Goal: Task Accomplishment & Management: Manage account settings

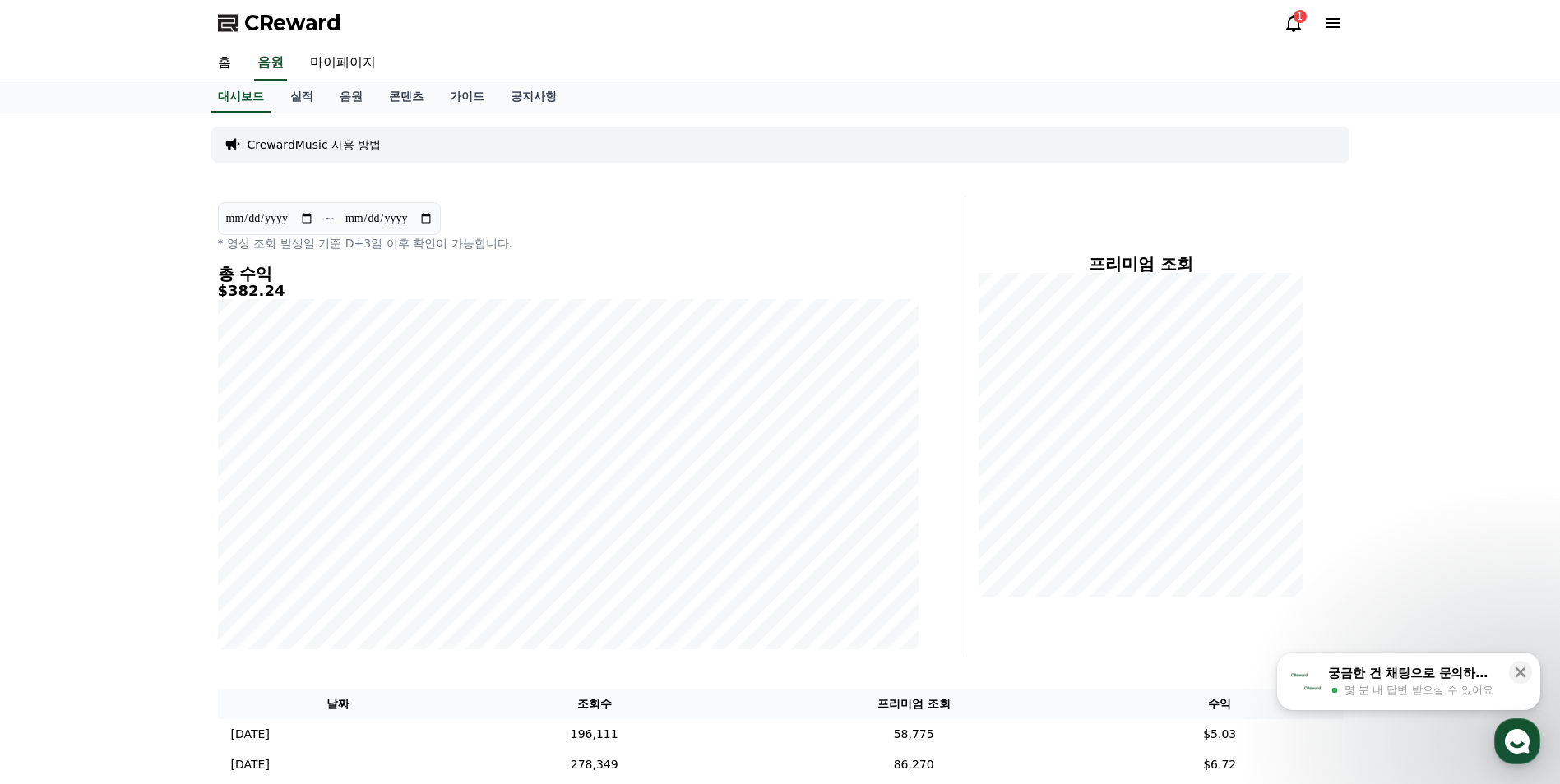
click at [1286, 20] on icon at bounding box center [1293, 23] width 20 height 20
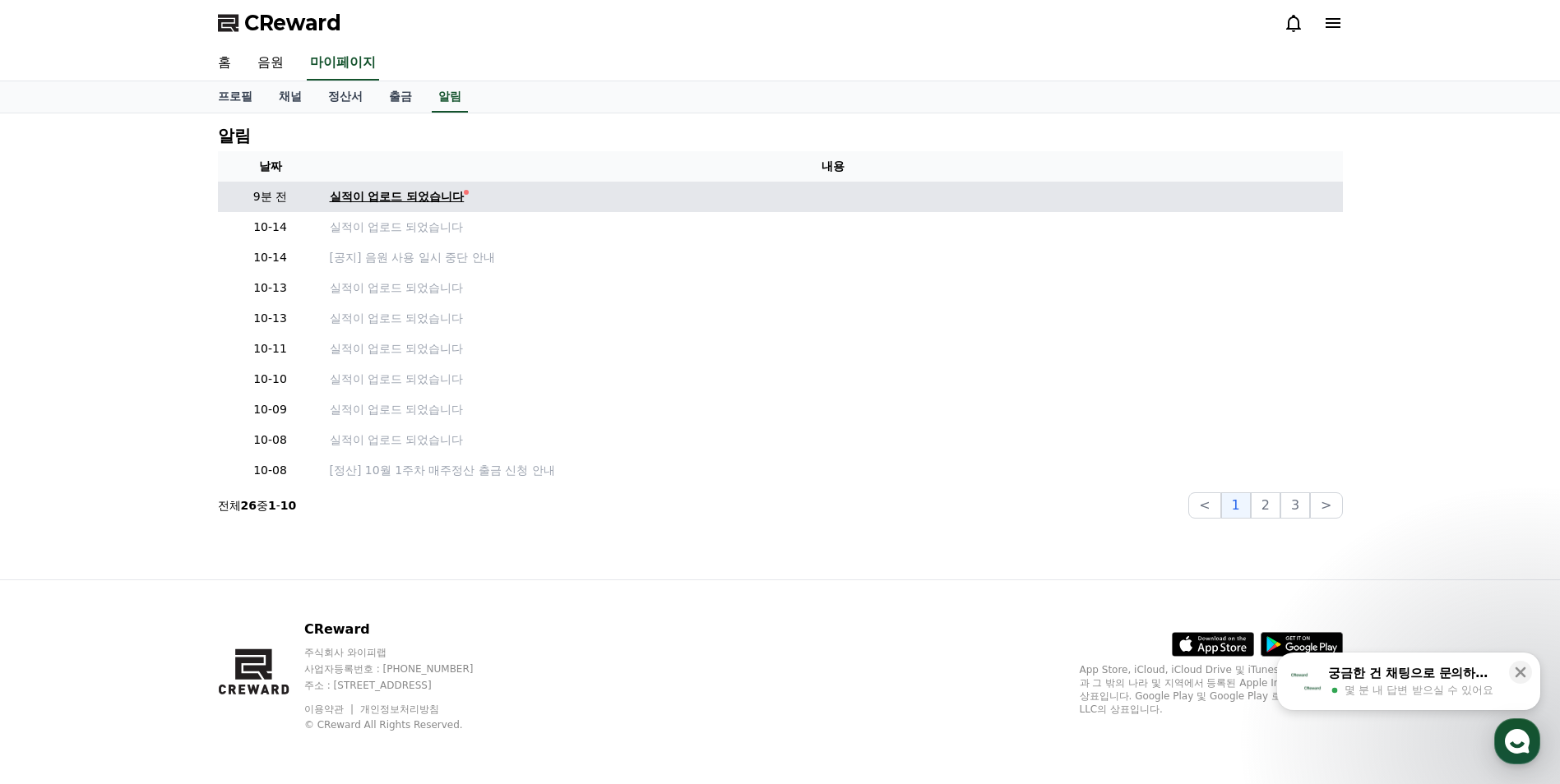
click at [453, 197] on div "실적이 업로드 되었습니다" at bounding box center [396, 196] width 134 height 17
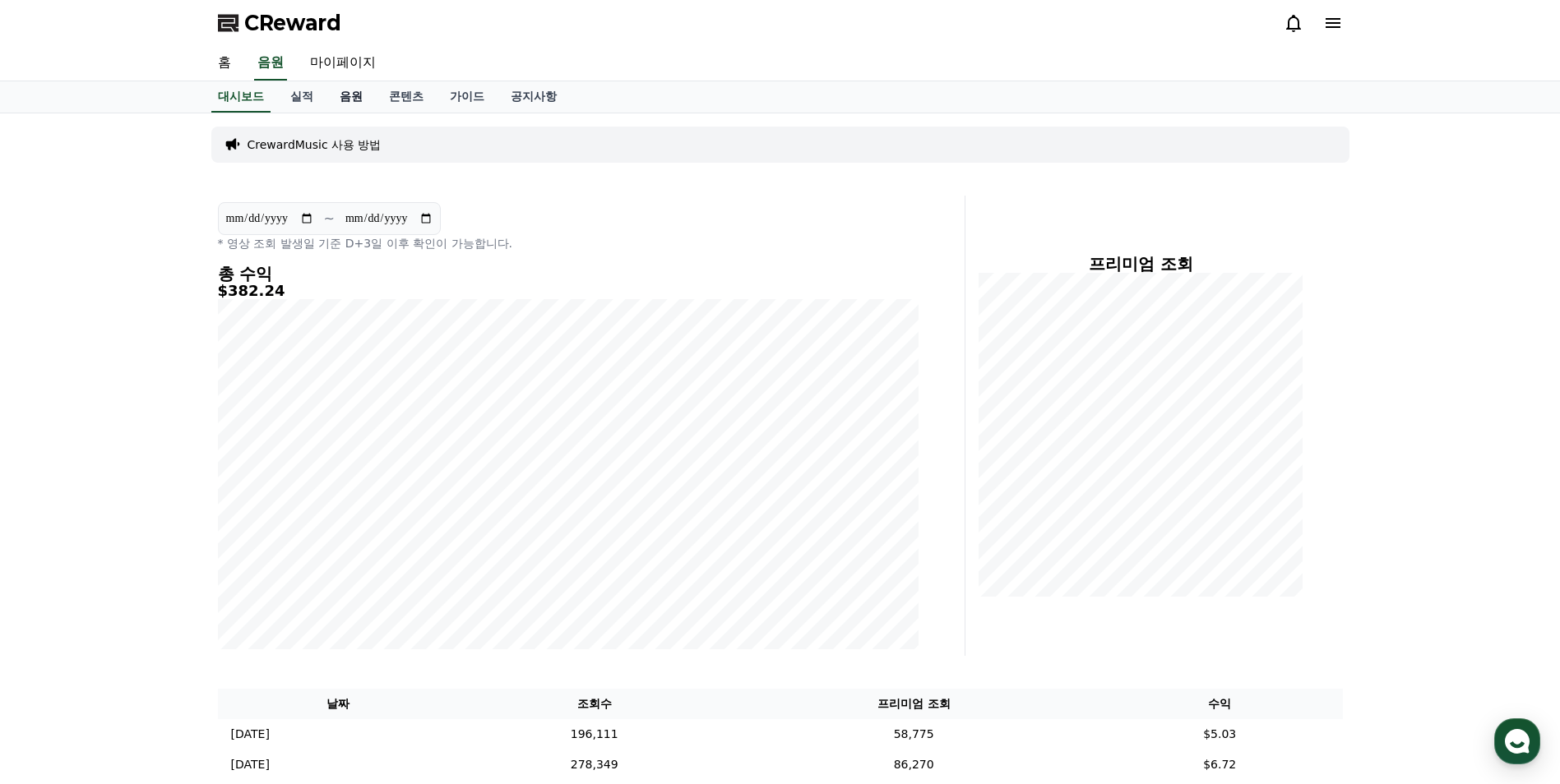
click at [349, 100] on link "음원" at bounding box center [351, 96] width 49 height 31
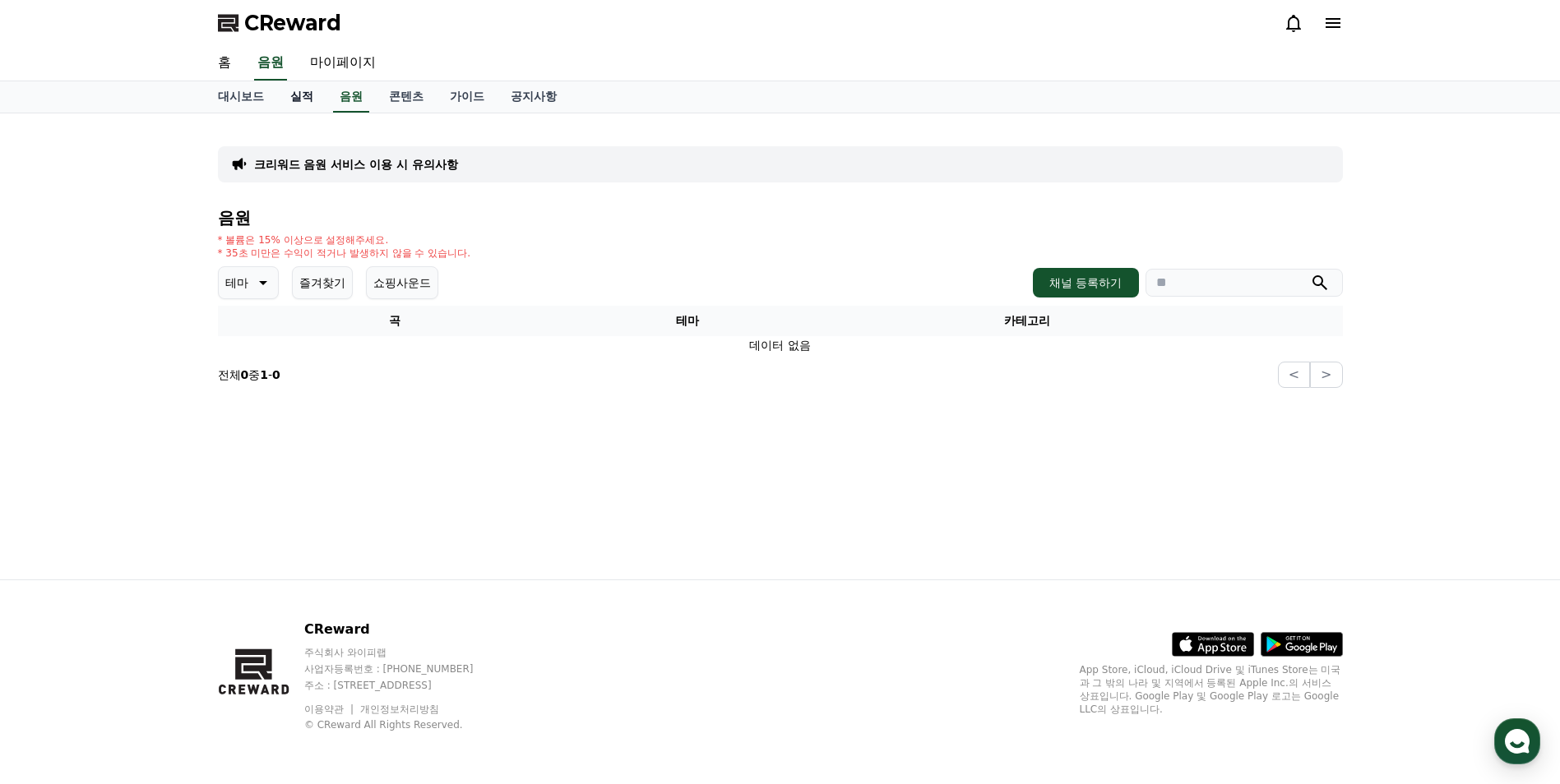
click at [292, 100] on link "실적" at bounding box center [301, 96] width 49 height 31
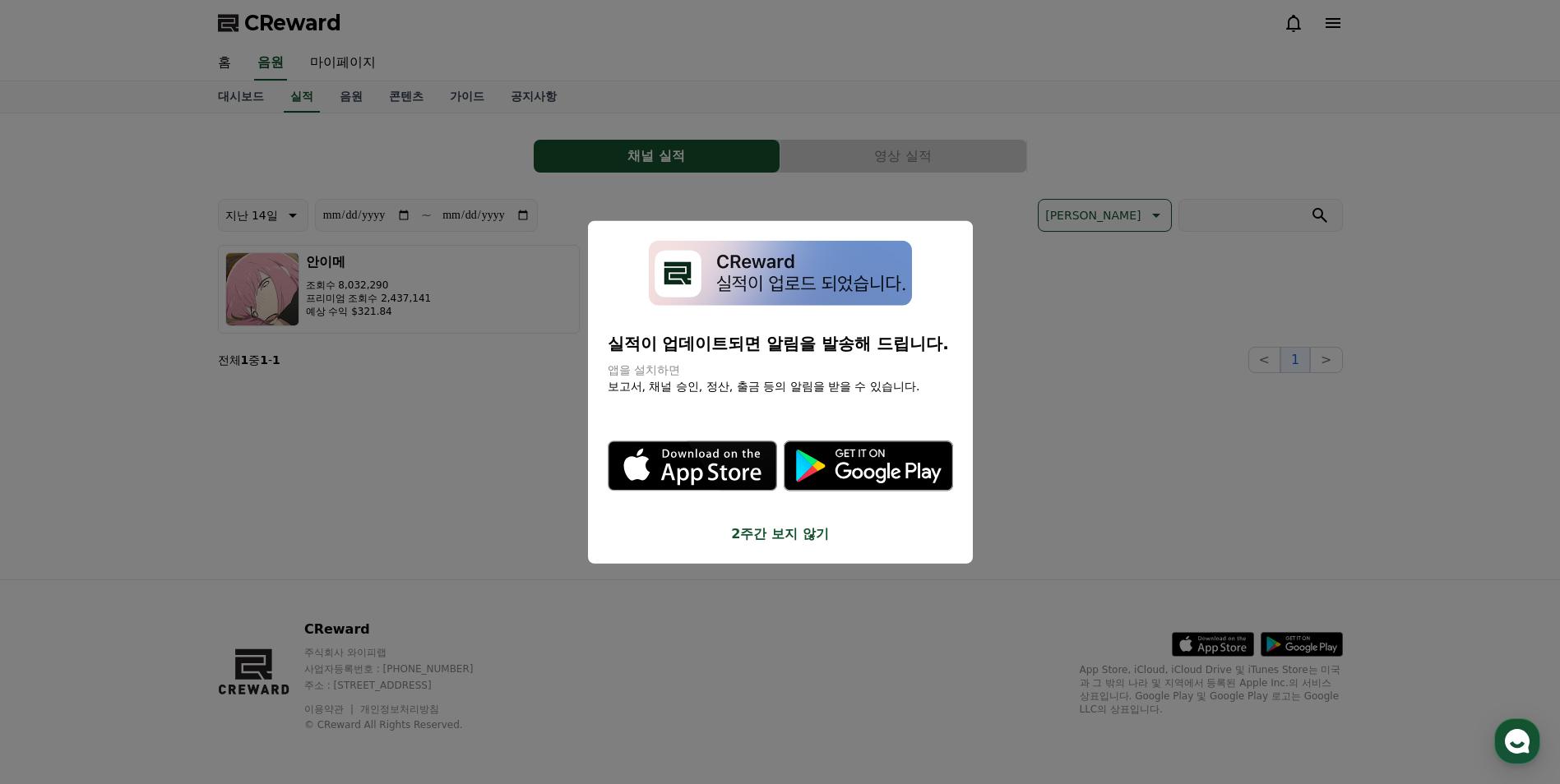
click at [481, 117] on button "close modal" at bounding box center [780, 392] width 1560 height 784
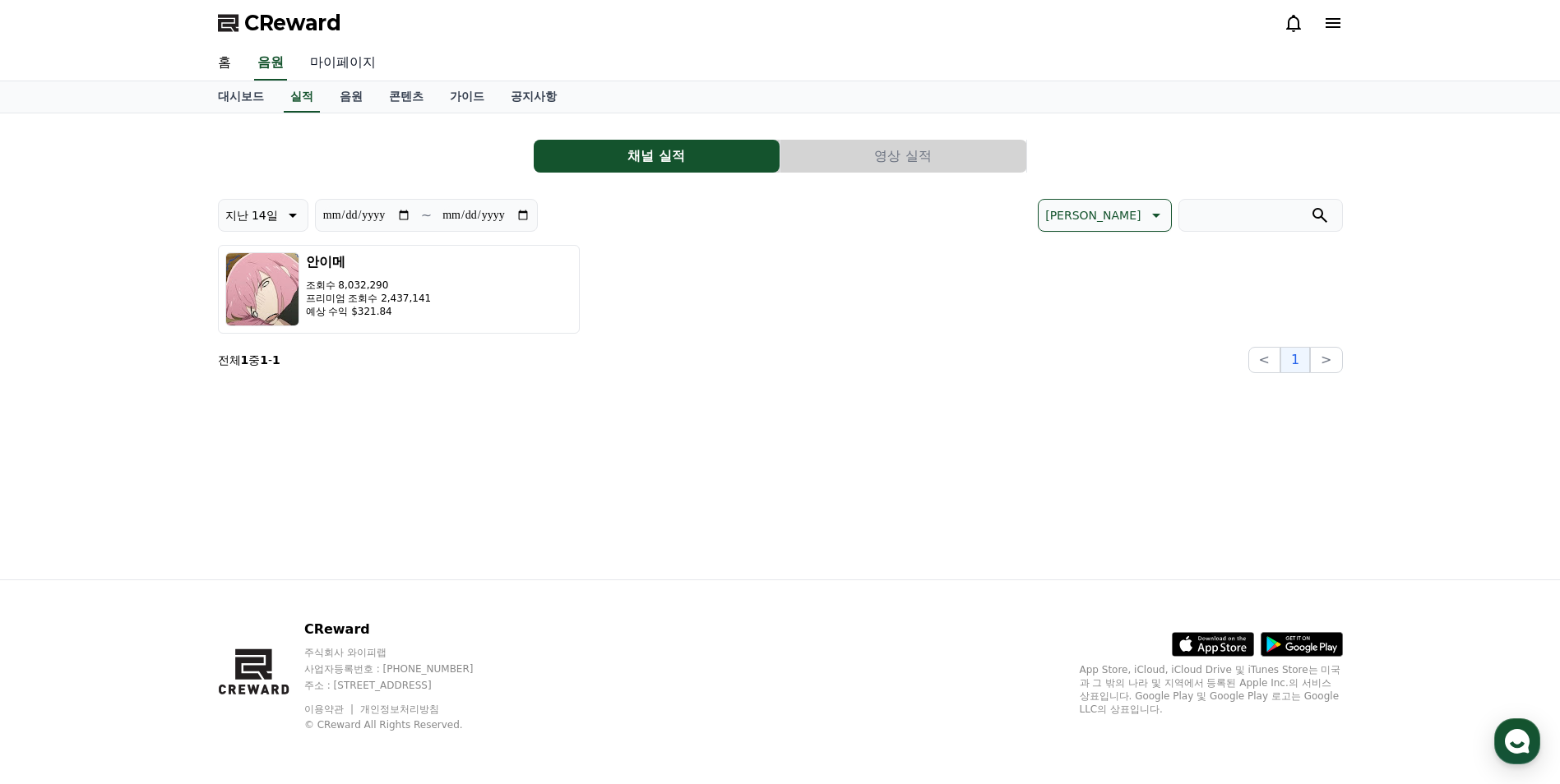
click at [340, 57] on link "마이페이지" at bounding box center [342, 63] width 92 height 35
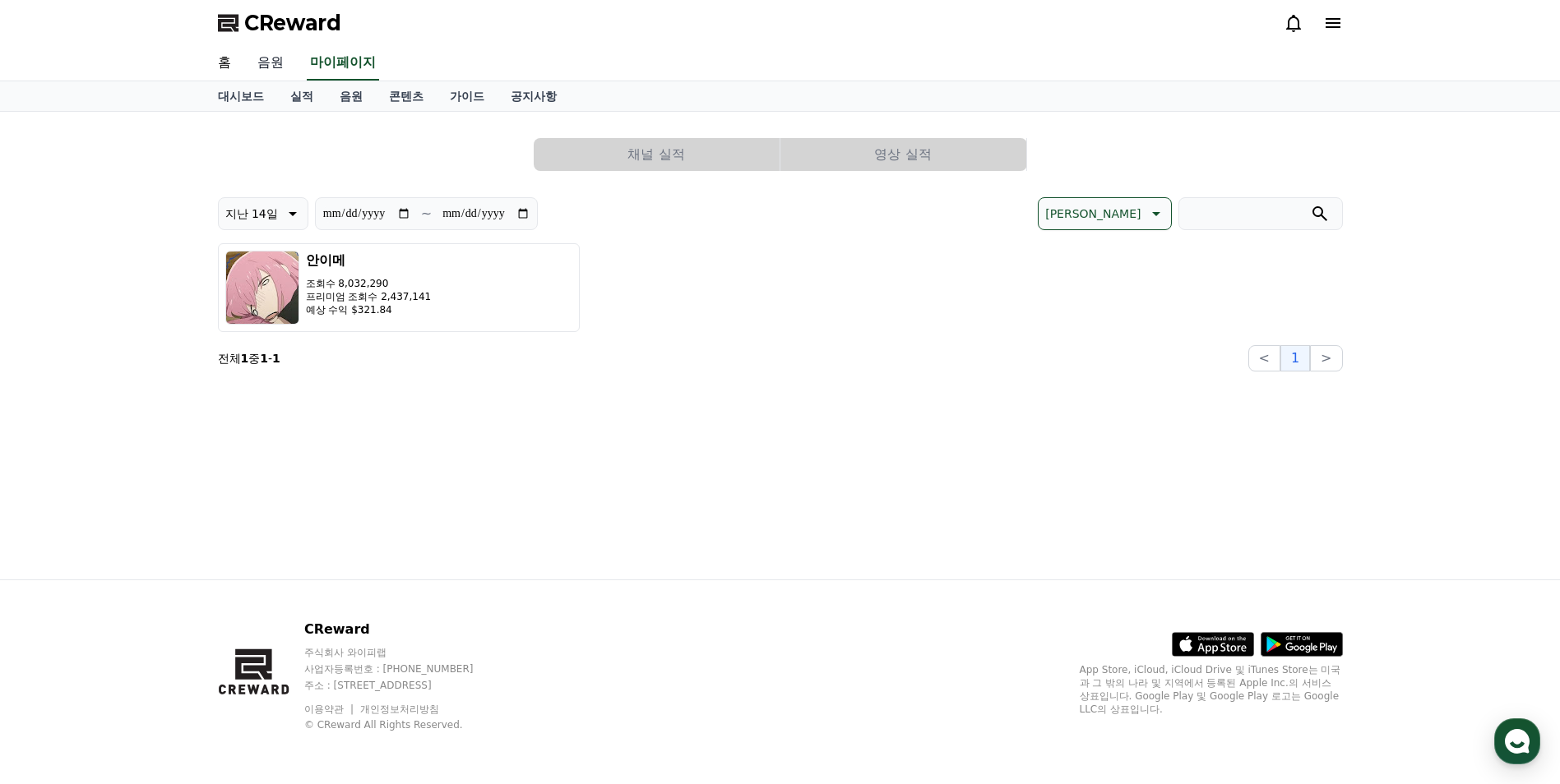
select select "**********"
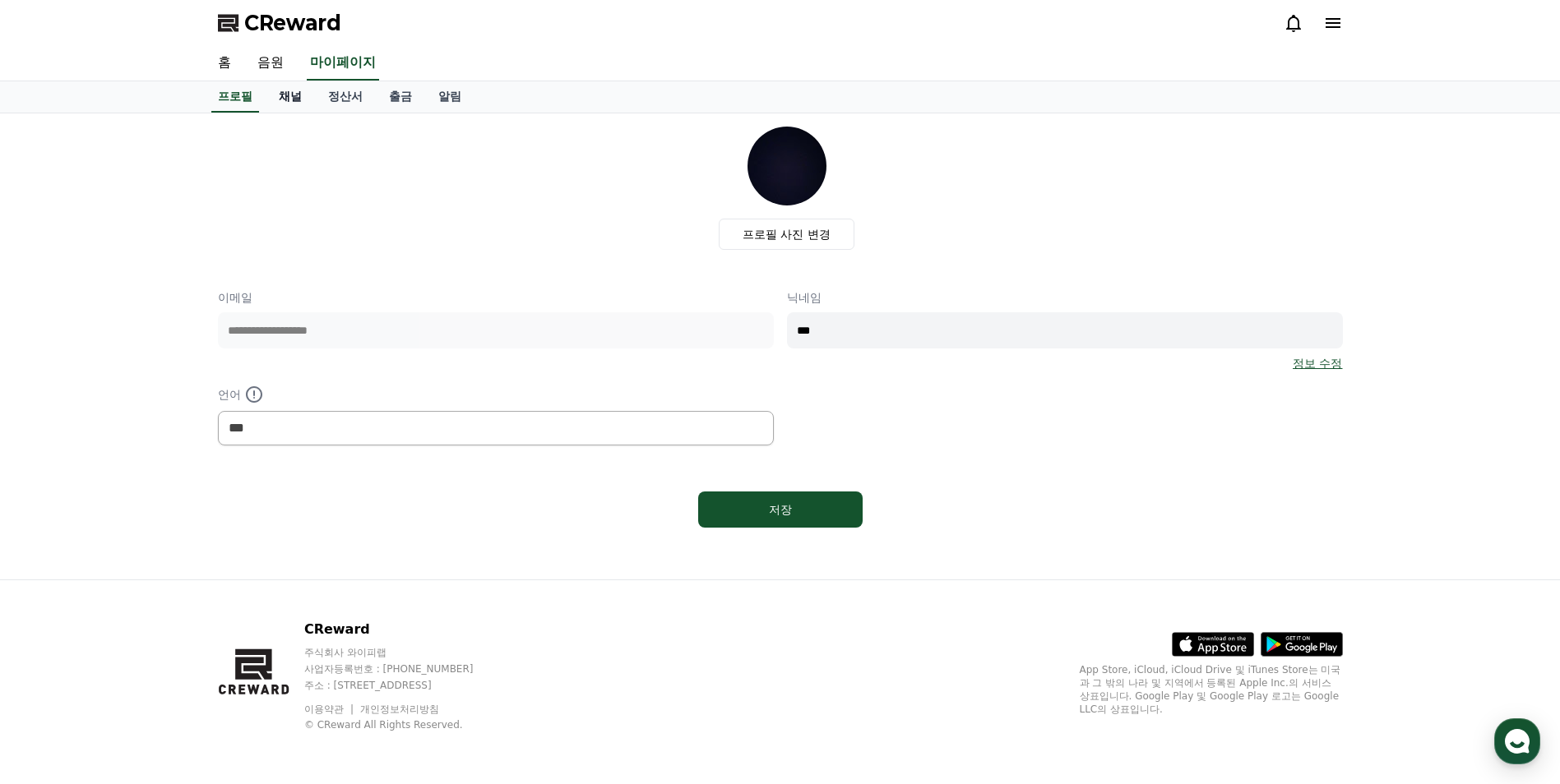
click at [305, 92] on link "채널" at bounding box center [289, 96] width 49 height 31
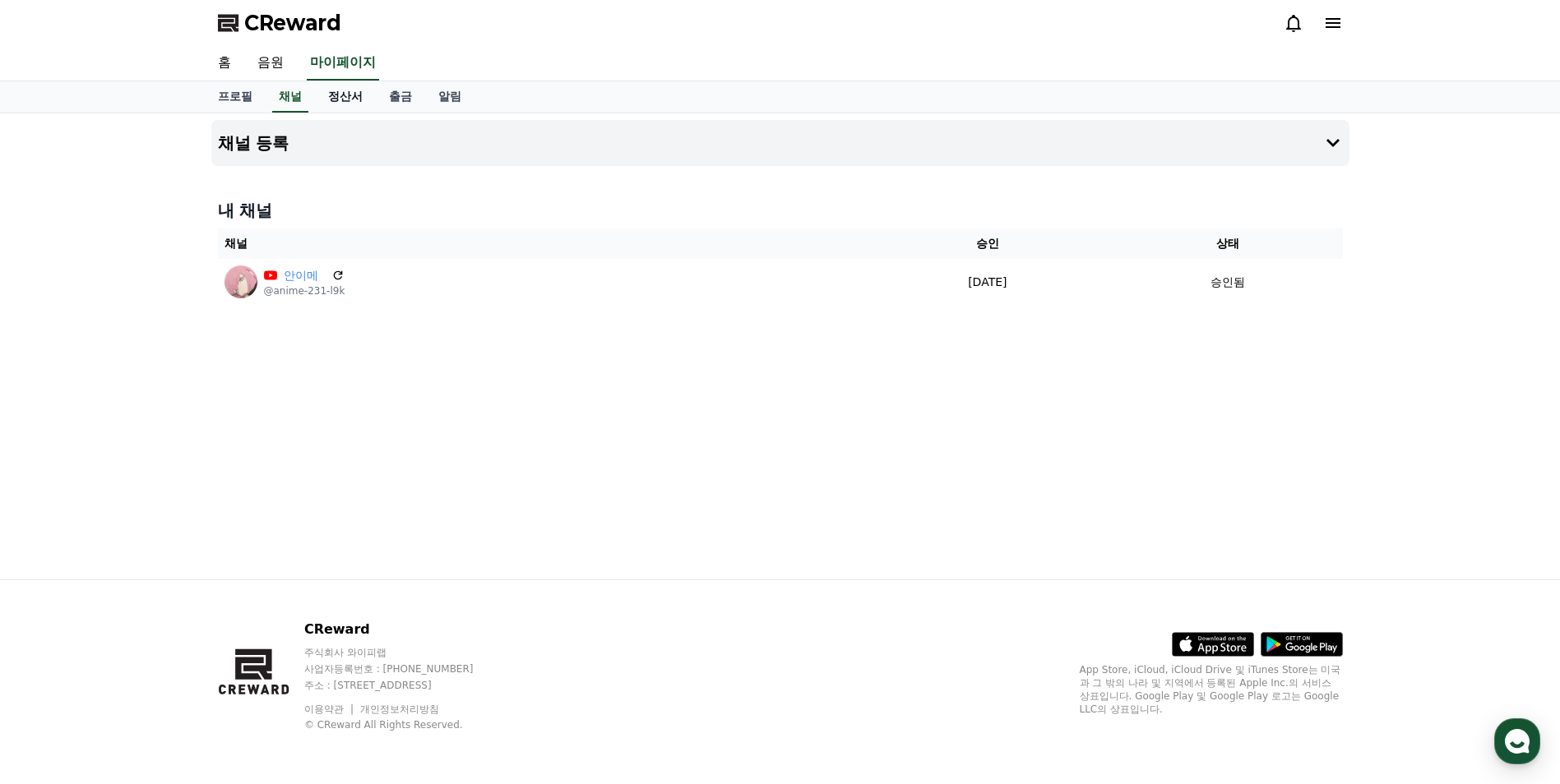
click at [362, 103] on link "정산서" at bounding box center [345, 96] width 61 height 31
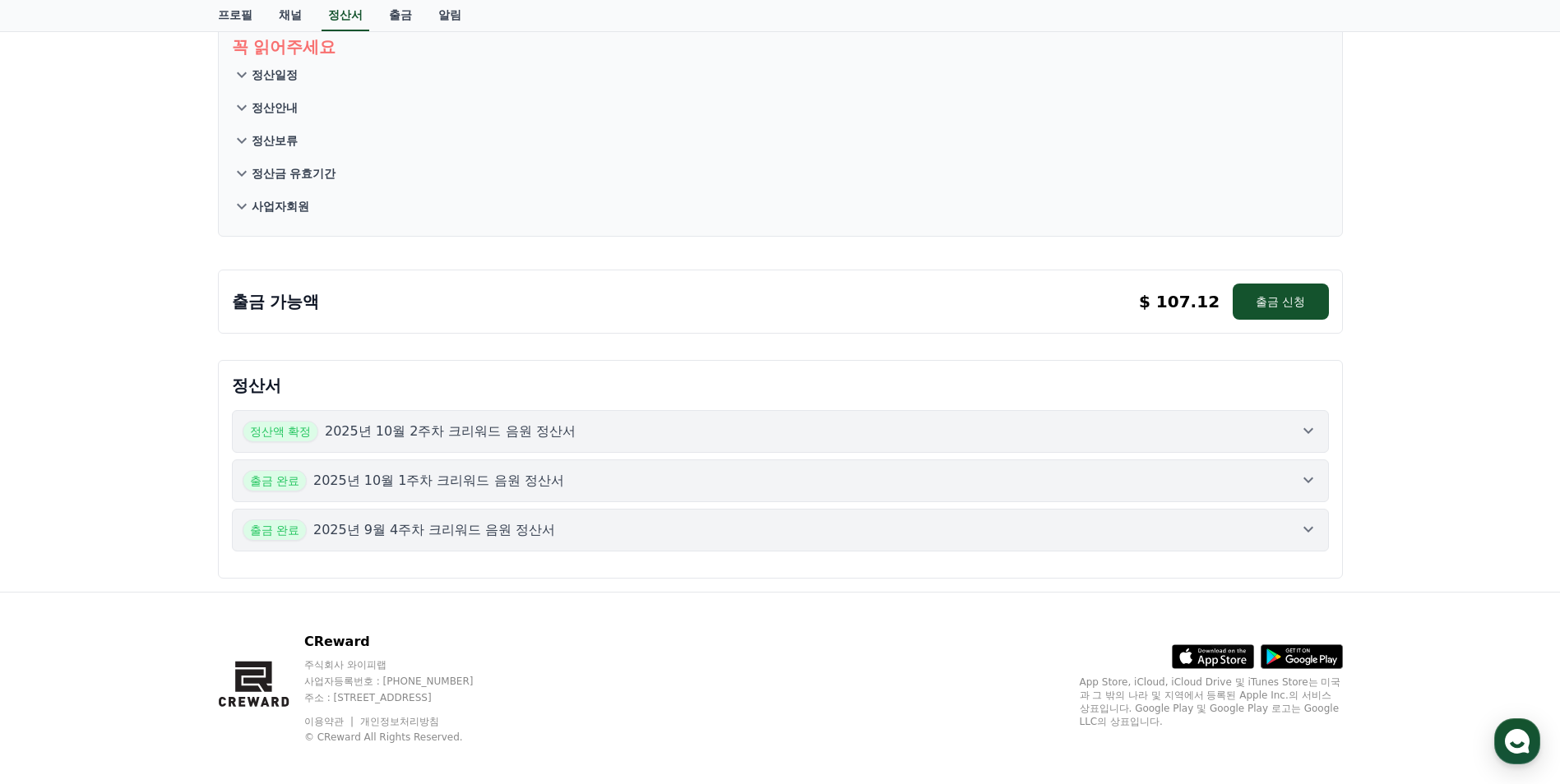
scroll to position [117, 0]
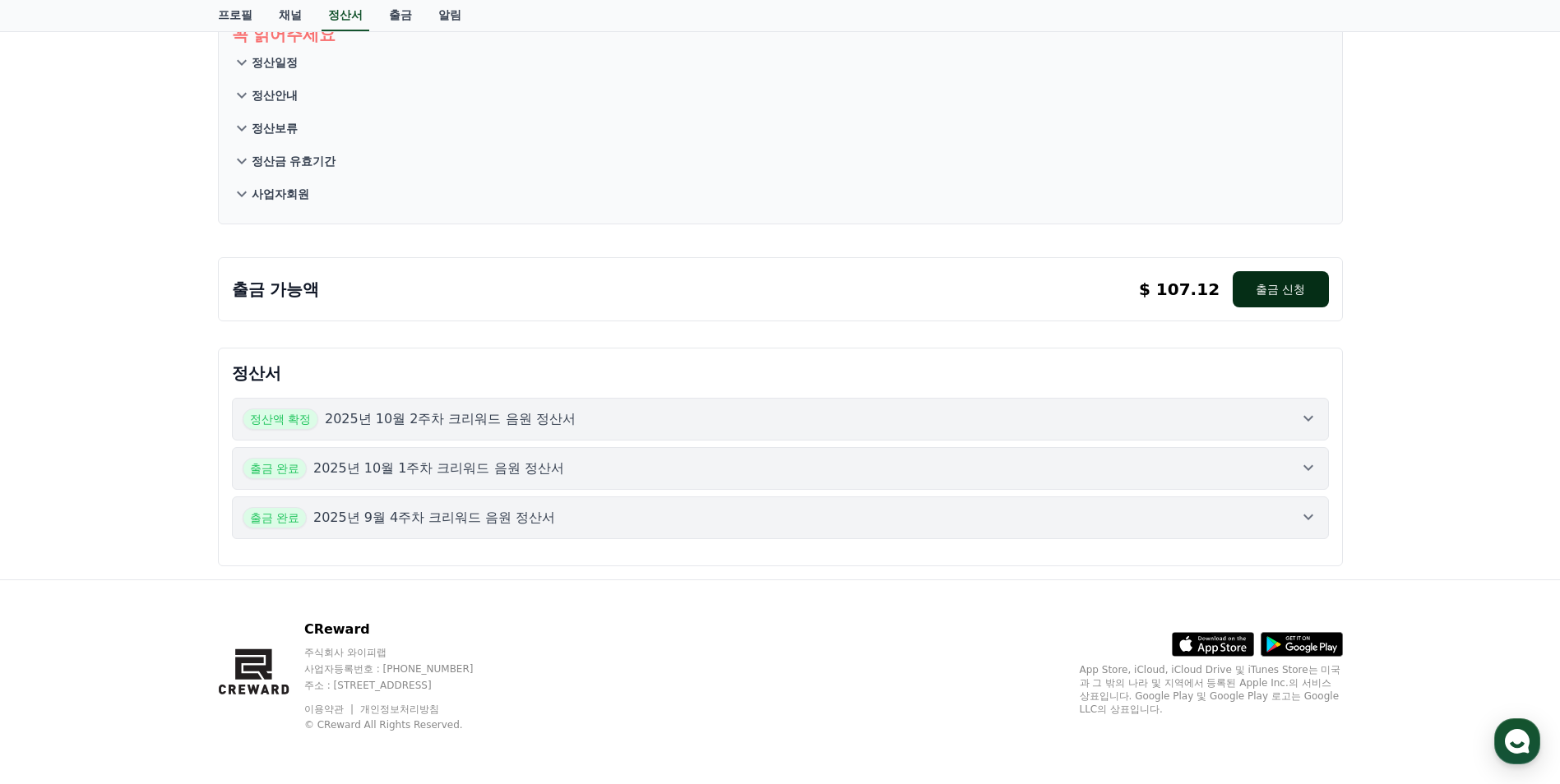
click at [1251, 295] on button "출금 신청" at bounding box center [1280, 289] width 95 height 36
